Goal: Information Seeking & Learning: Learn about a topic

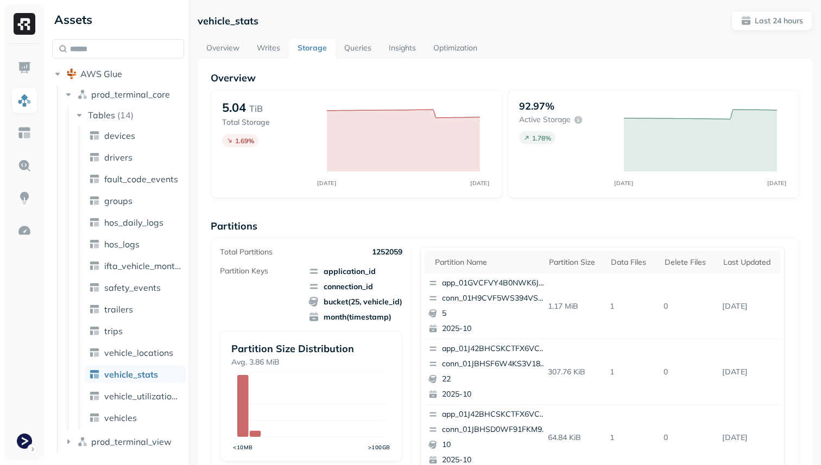
scroll to position [365, 0]
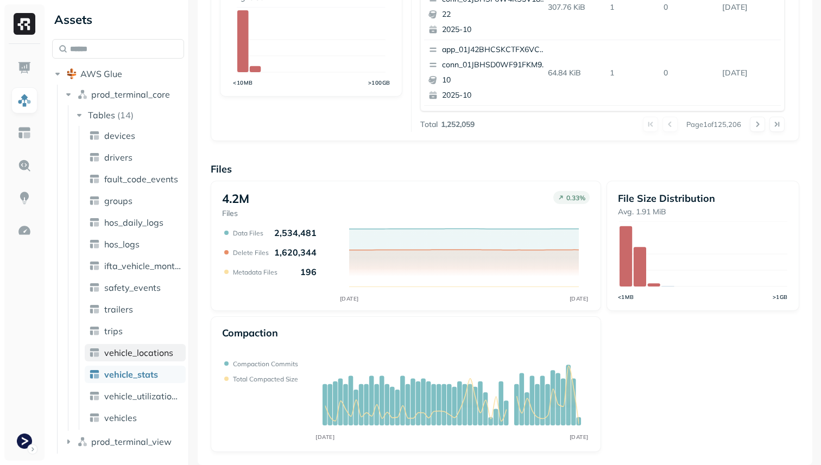
click at [144, 354] on span "vehicle_locations" at bounding box center [138, 352] width 69 height 11
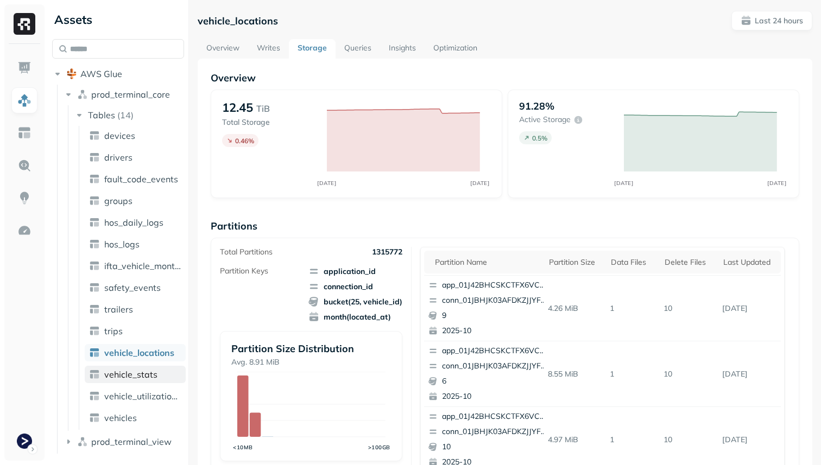
click at [135, 374] on span "vehicle_stats" at bounding box center [130, 374] width 53 height 11
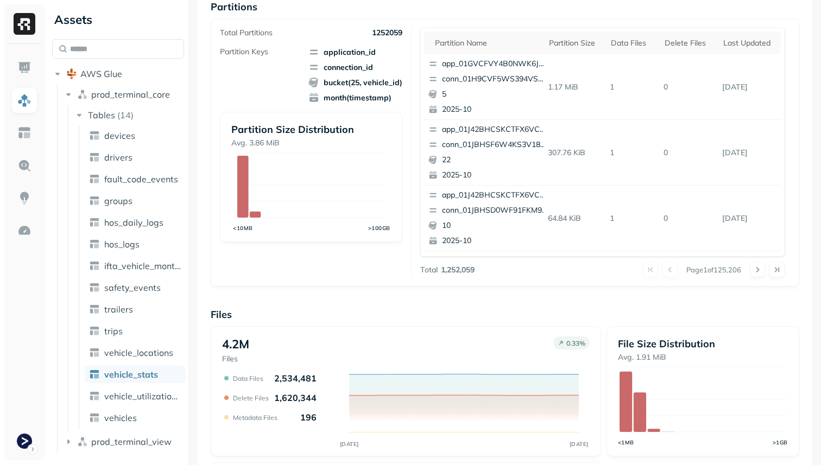
scroll to position [196, 0]
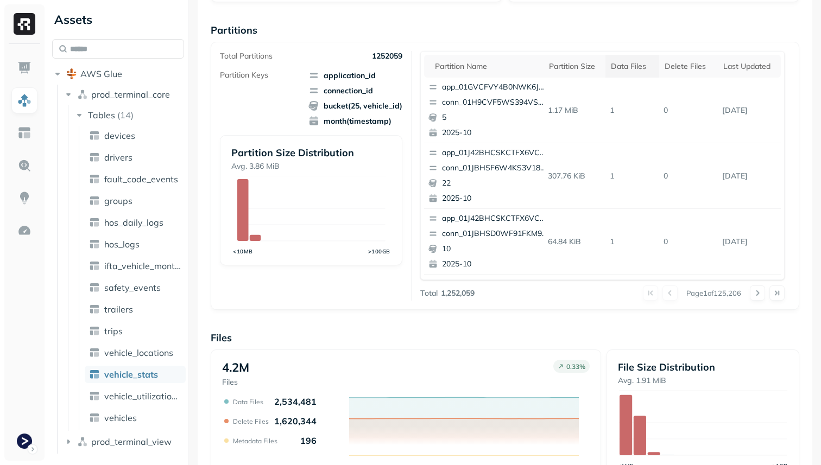
click at [633, 61] on div "Data Files" at bounding box center [632, 66] width 43 height 10
click at [688, 74] on th "Delete Files" at bounding box center [692, 66] width 55 height 23
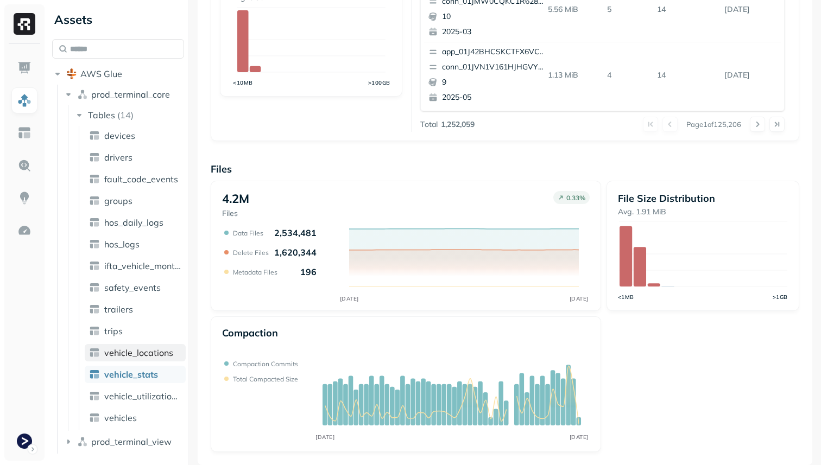
click at [167, 350] on span "vehicle_locations" at bounding box center [138, 352] width 69 height 11
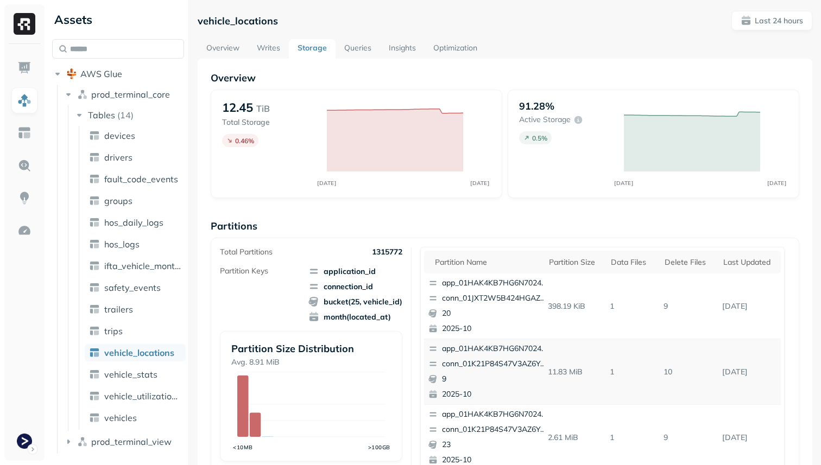
scroll to position [130, 0]
click at [672, 263] on div "Delete Files" at bounding box center [688, 262] width 48 height 10
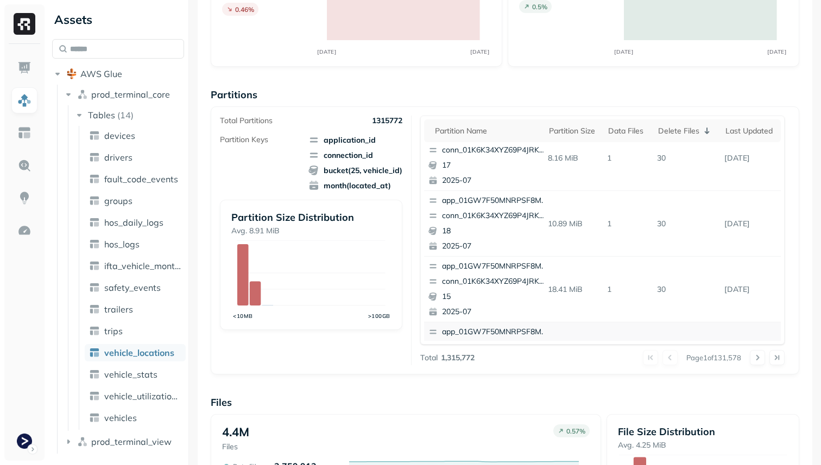
scroll to position [0, 0]
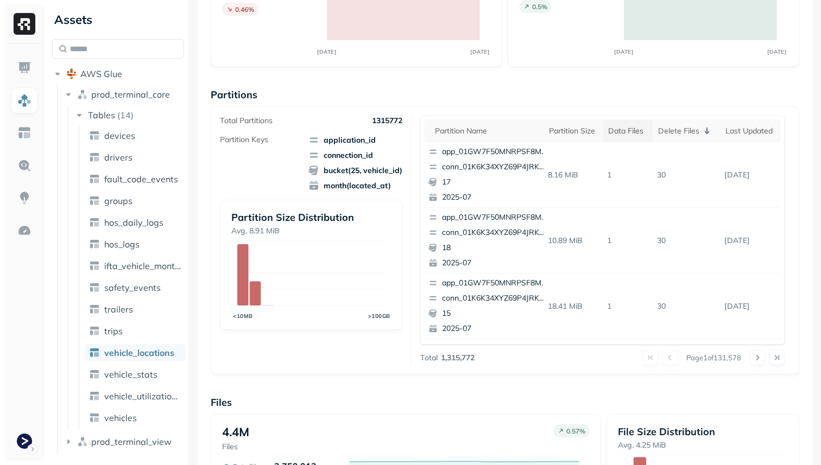
click at [631, 135] on div "Data Files" at bounding box center [627, 131] width 39 height 10
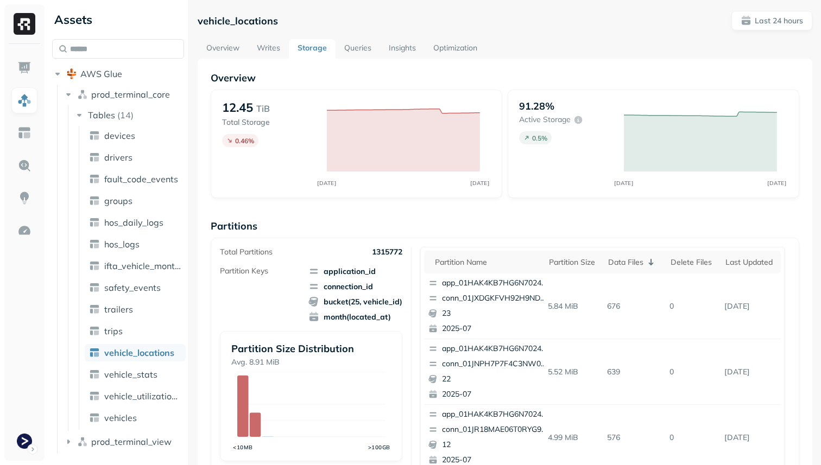
click at [228, 51] on link "Overview" at bounding box center [223, 49] width 50 height 20
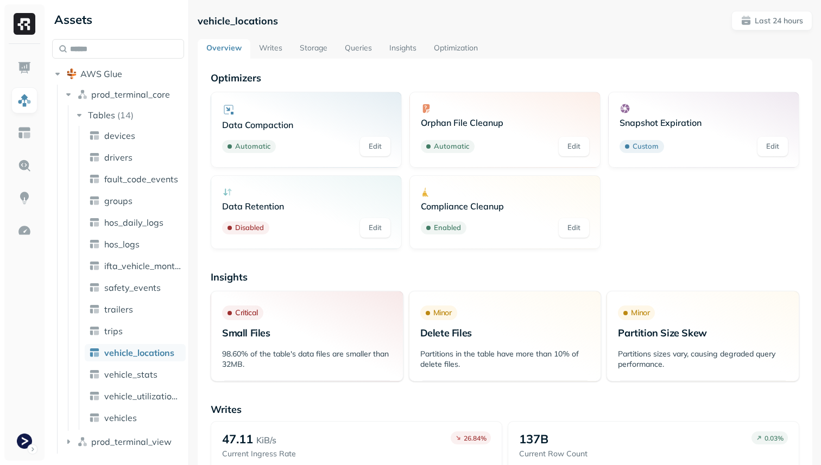
click at [436, 48] on link "Optimization" at bounding box center [455, 49] width 61 height 20
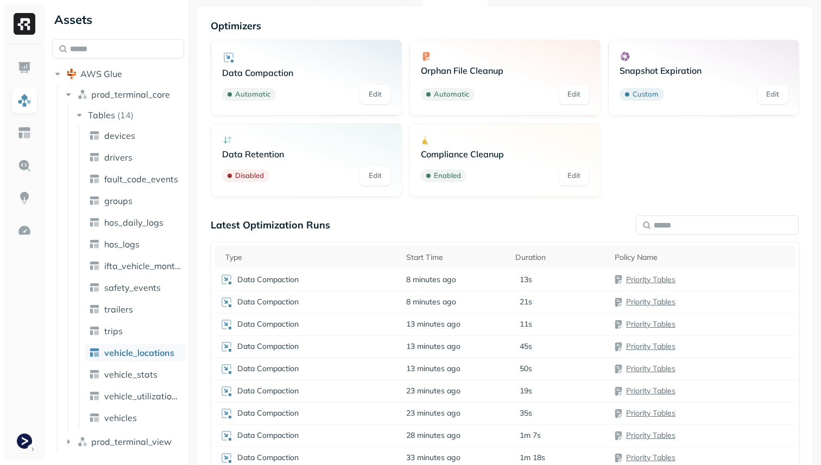
scroll to position [121, 0]
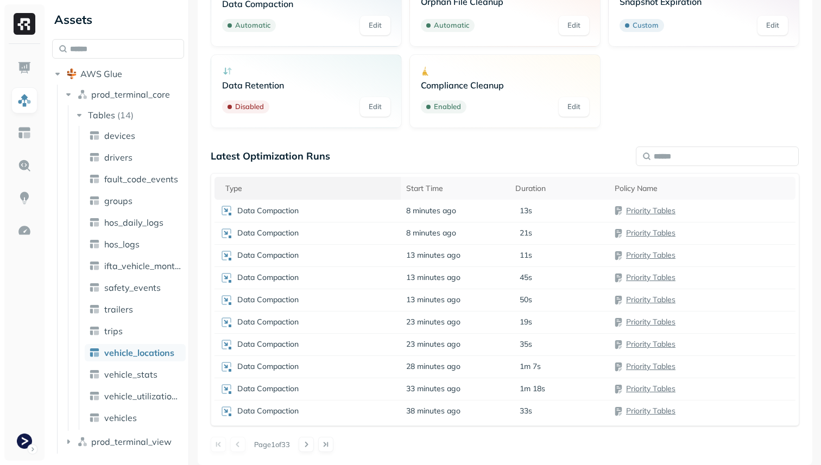
click at [315, 190] on div "Type" at bounding box center [310, 188] width 170 height 10
click at [535, 194] on th "Duration" at bounding box center [559, 188] width 99 height 23
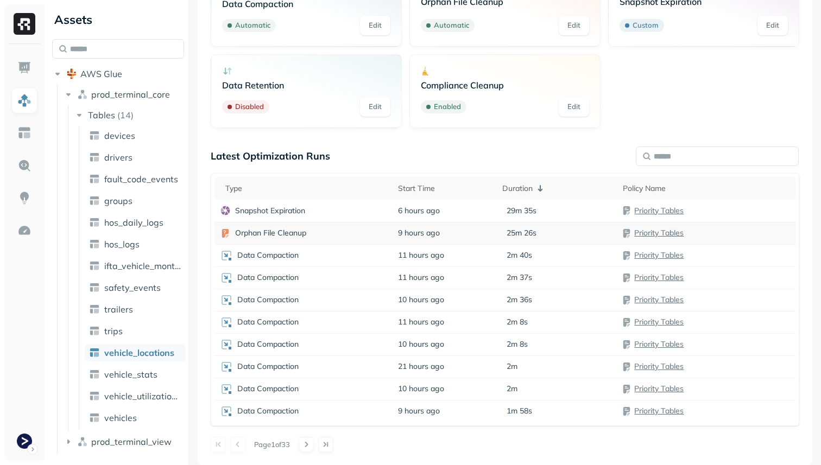
click at [325, 234] on div "Orphan File Cleanup" at bounding box center [303, 233] width 167 height 11
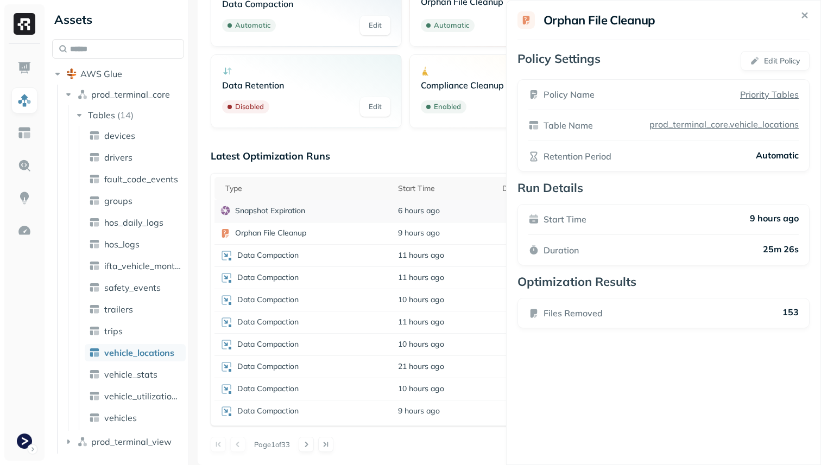
click at [318, 208] on html "Assets AWS Glue prod_terminal_core Tables ( 14 ) devices drivers fault_code_eve…" at bounding box center [410, 232] width 821 height 465
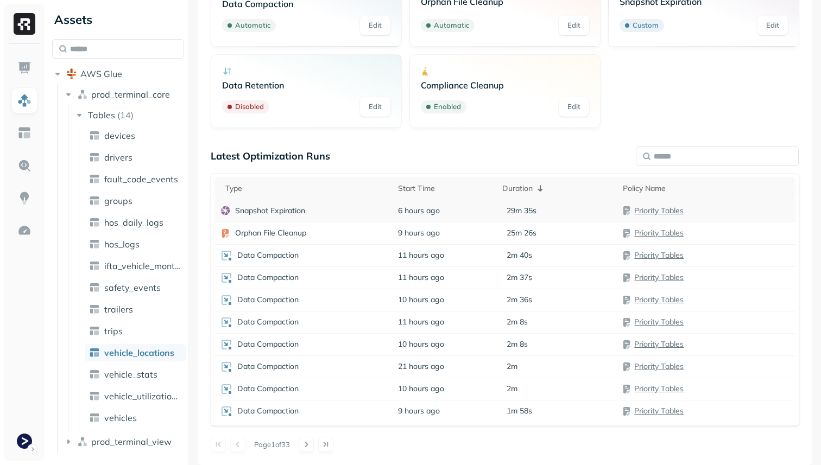
click at [318, 208] on div "Snapshot Expiration" at bounding box center [303, 210] width 167 height 11
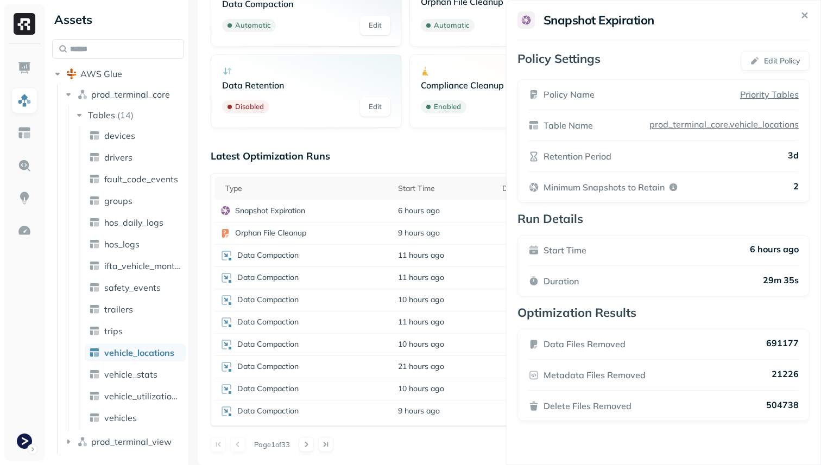
click at [320, 158] on html "Assets AWS Glue prod_terminal_core Tables ( 14 ) devices drivers fault_code_eve…" at bounding box center [410, 232] width 821 height 465
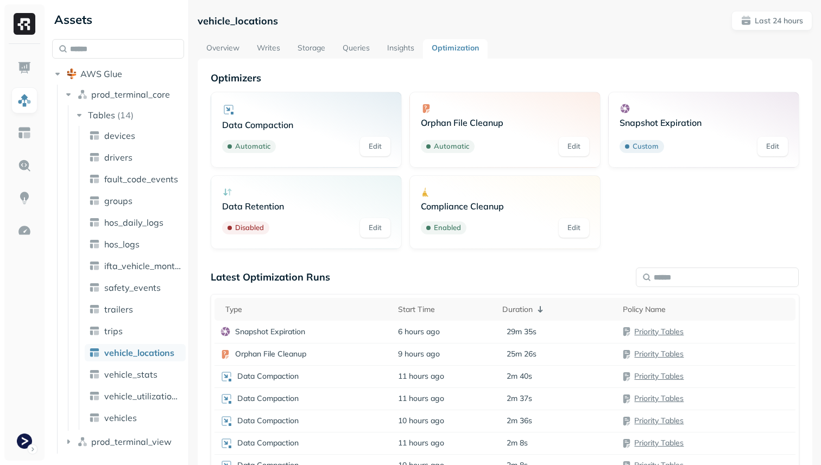
click at [230, 53] on link "Overview" at bounding box center [223, 49] width 50 height 20
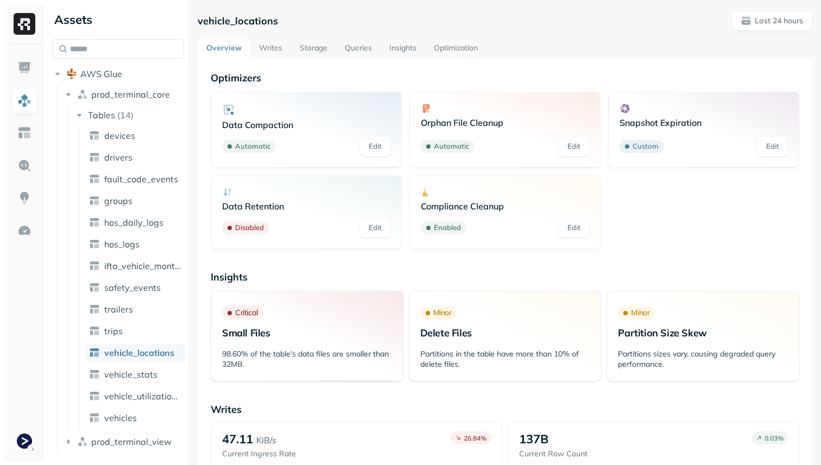
click at [271, 40] on link "Writes" at bounding box center [270, 49] width 41 height 20
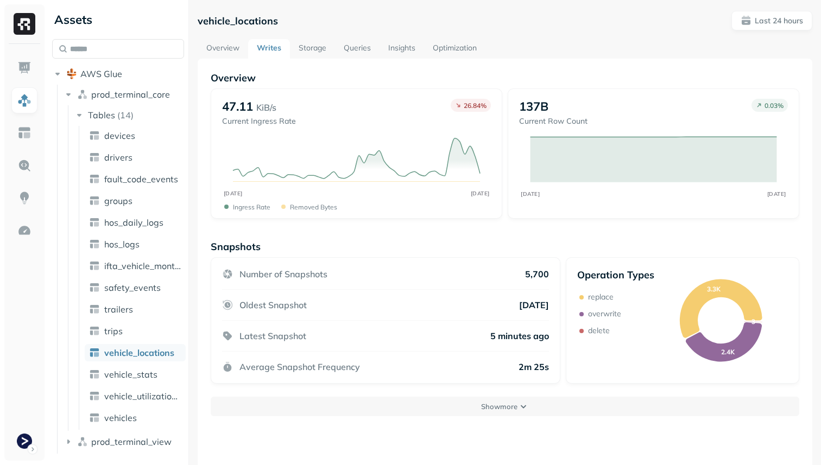
click at [328, 44] on link "Storage" at bounding box center [312, 49] width 45 height 20
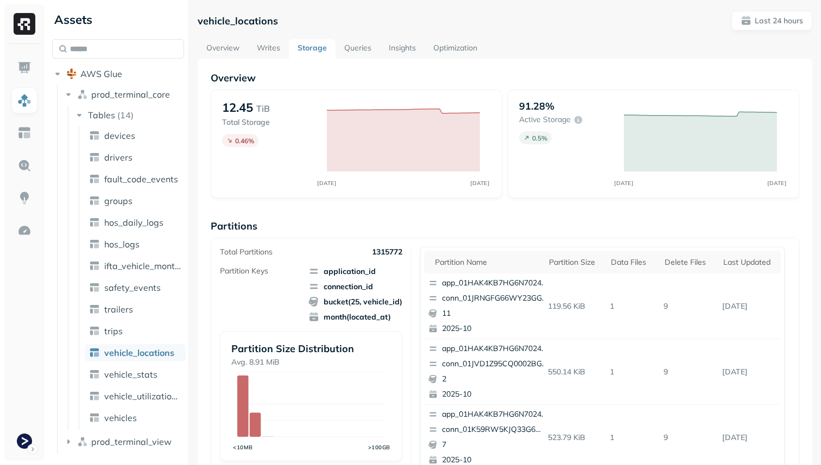
click at [368, 48] on link "Queries" at bounding box center [357, 49] width 45 height 20
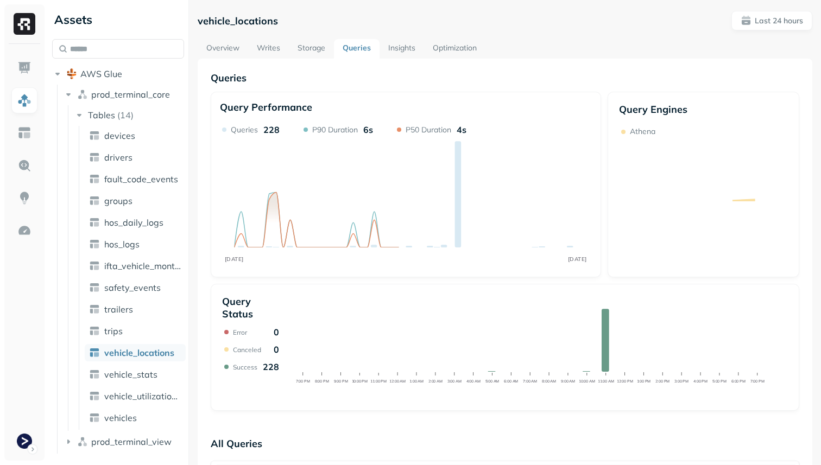
click at [405, 46] on link "Insights" at bounding box center [401, 49] width 45 height 20
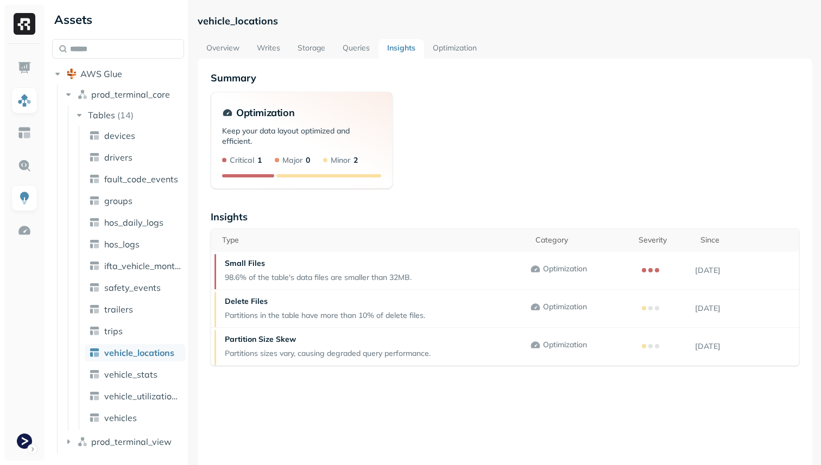
click at [223, 47] on link "Overview" at bounding box center [223, 49] width 50 height 20
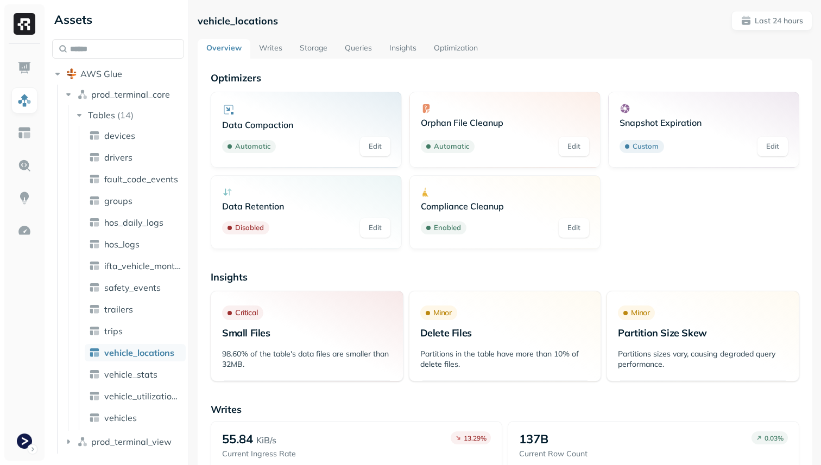
click at [367, 44] on link "Queries" at bounding box center [358, 49] width 45 height 20
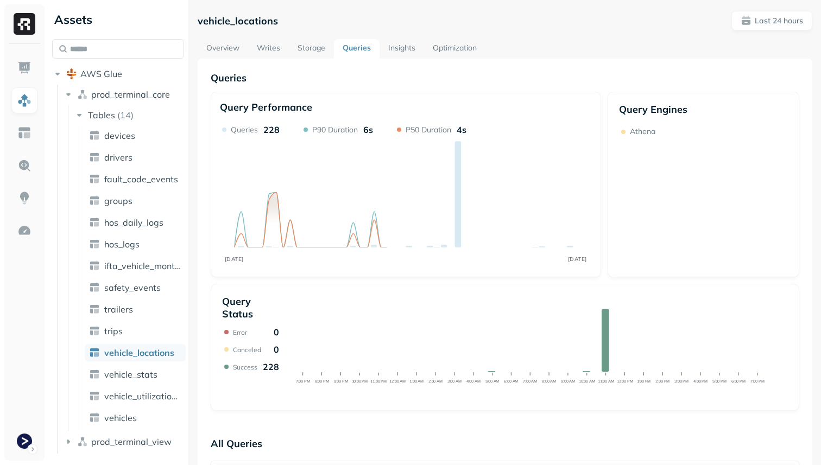
click at [306, 46] on link "Storage" at bounding box center [311, 49] width 45 height 20
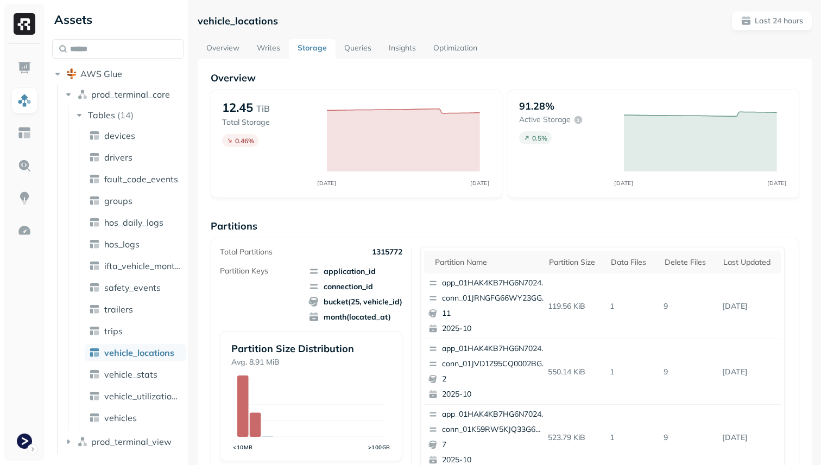
click at [237, 52] on link "Overview" at bounding box center [223, 49] width 50 height 20
